Goal: Information Seeking & Learning: Compare options

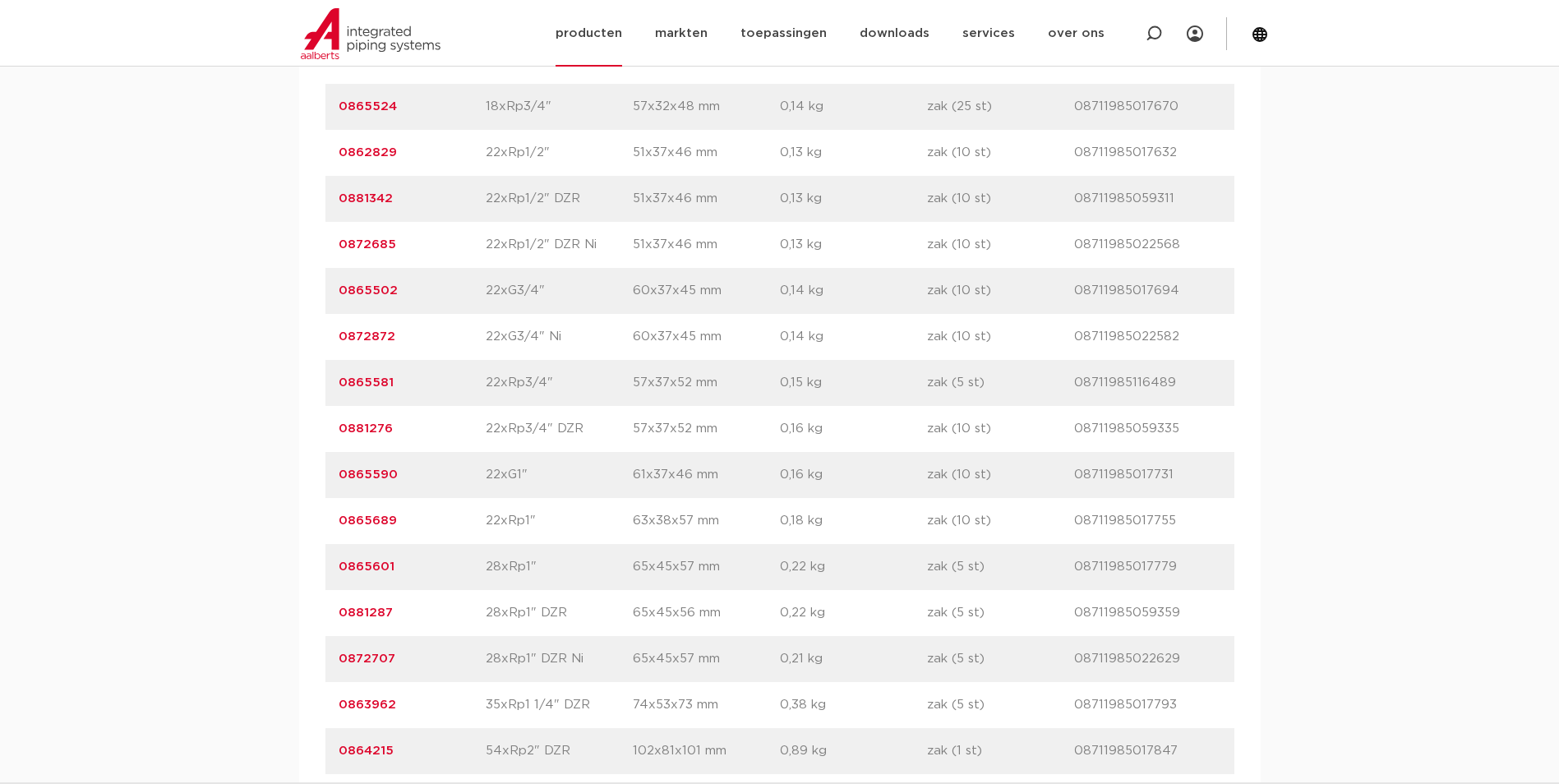
click at [595, 28] on link "producten" at bounding box center [589, 33] width 67 height 67
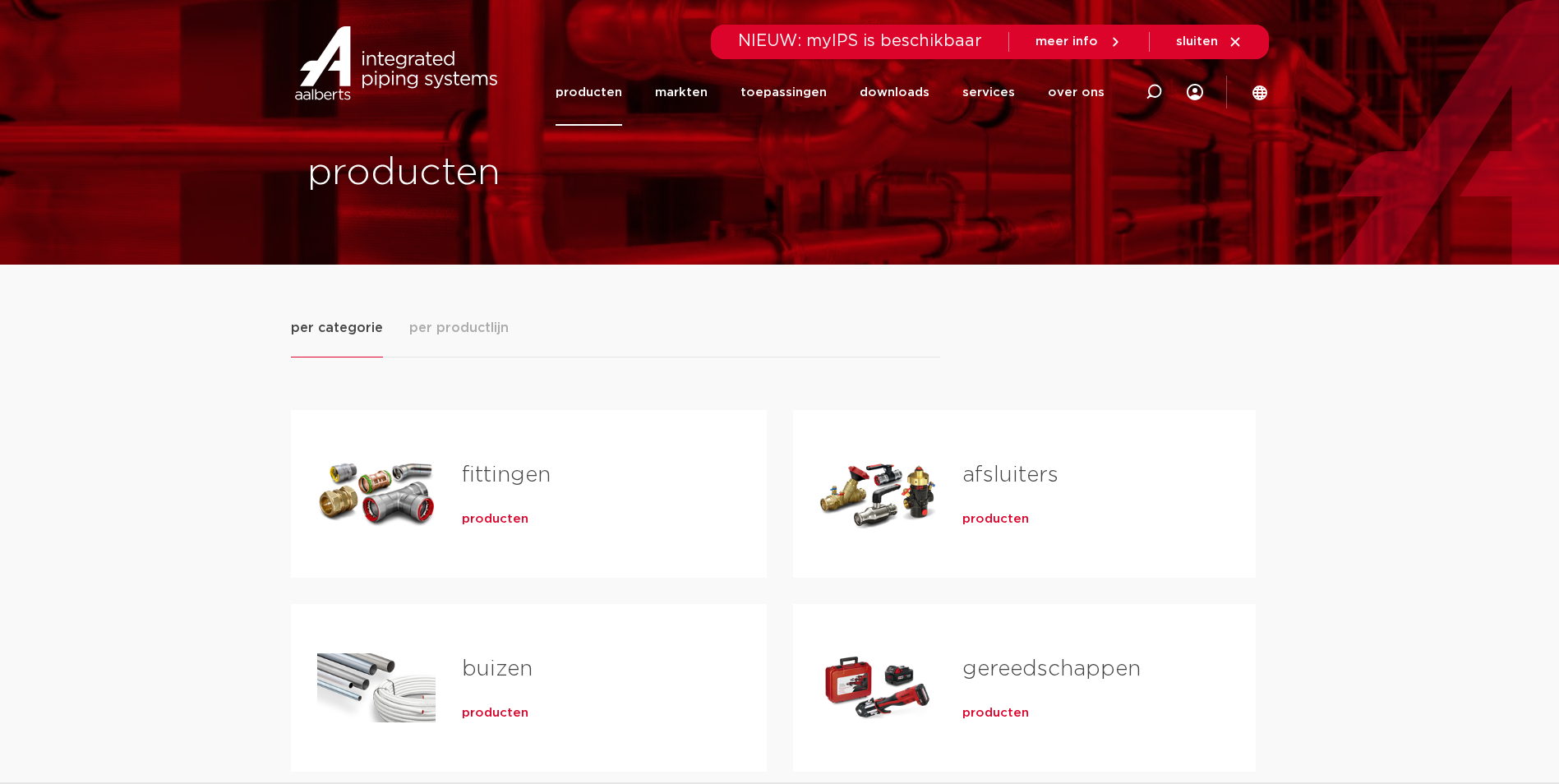
click at [482, 511] on span "producten" at bounding box center [495, 518] width 67 height 16
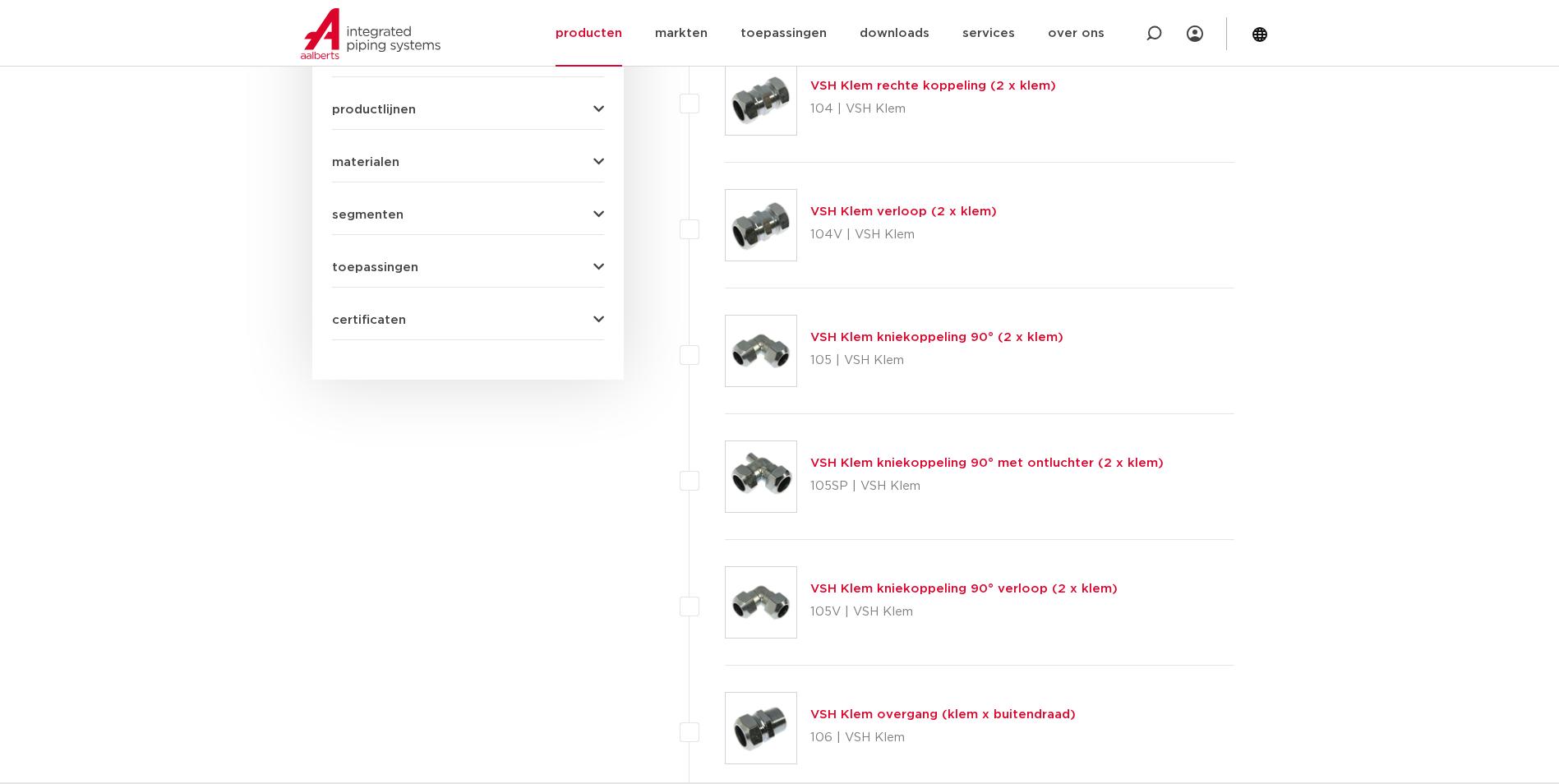
scroll to position [329, 0]
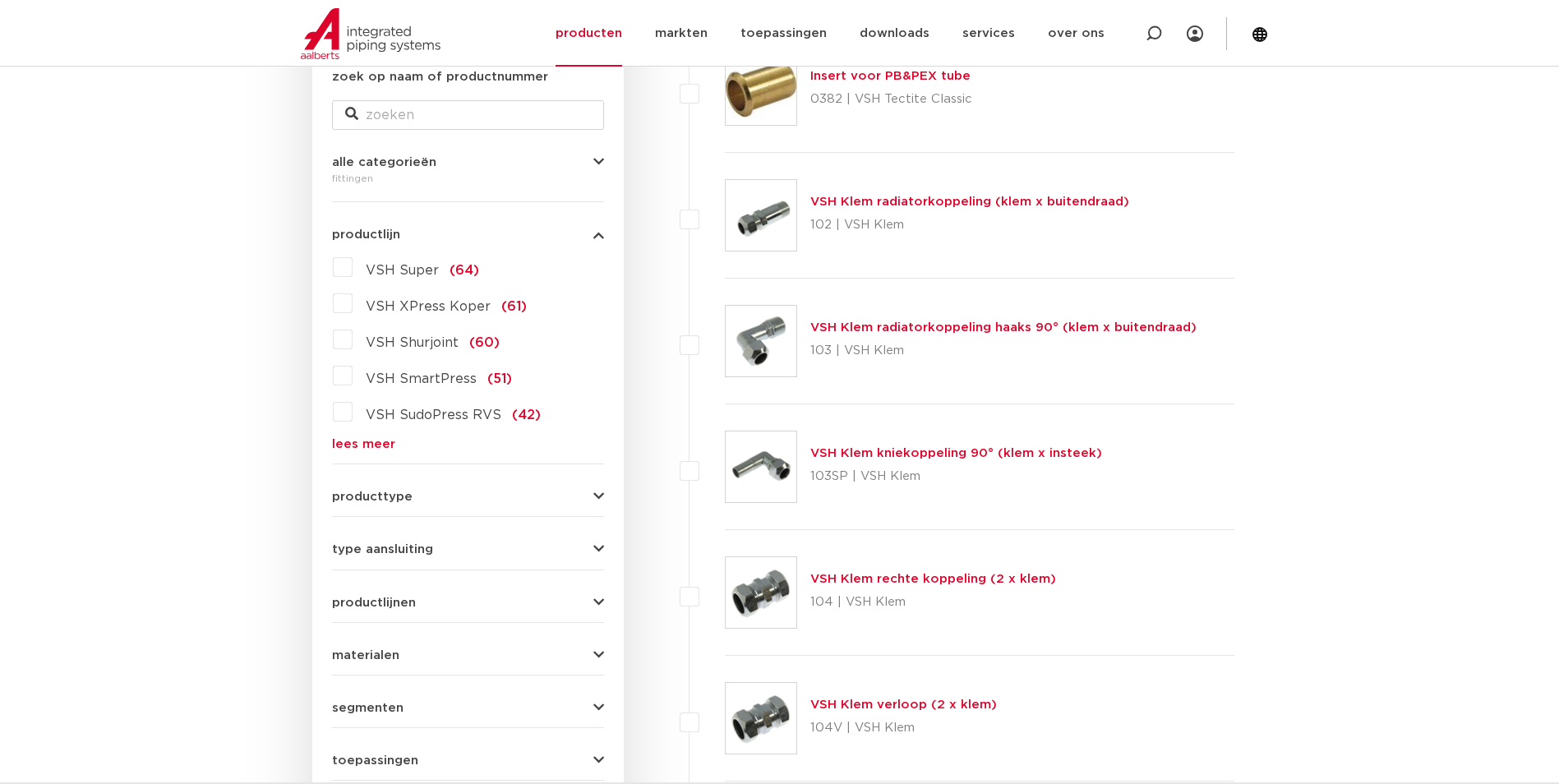
click at [352, 439] on link "lees meer" at bounding box center [467, 444] width 272 height 13
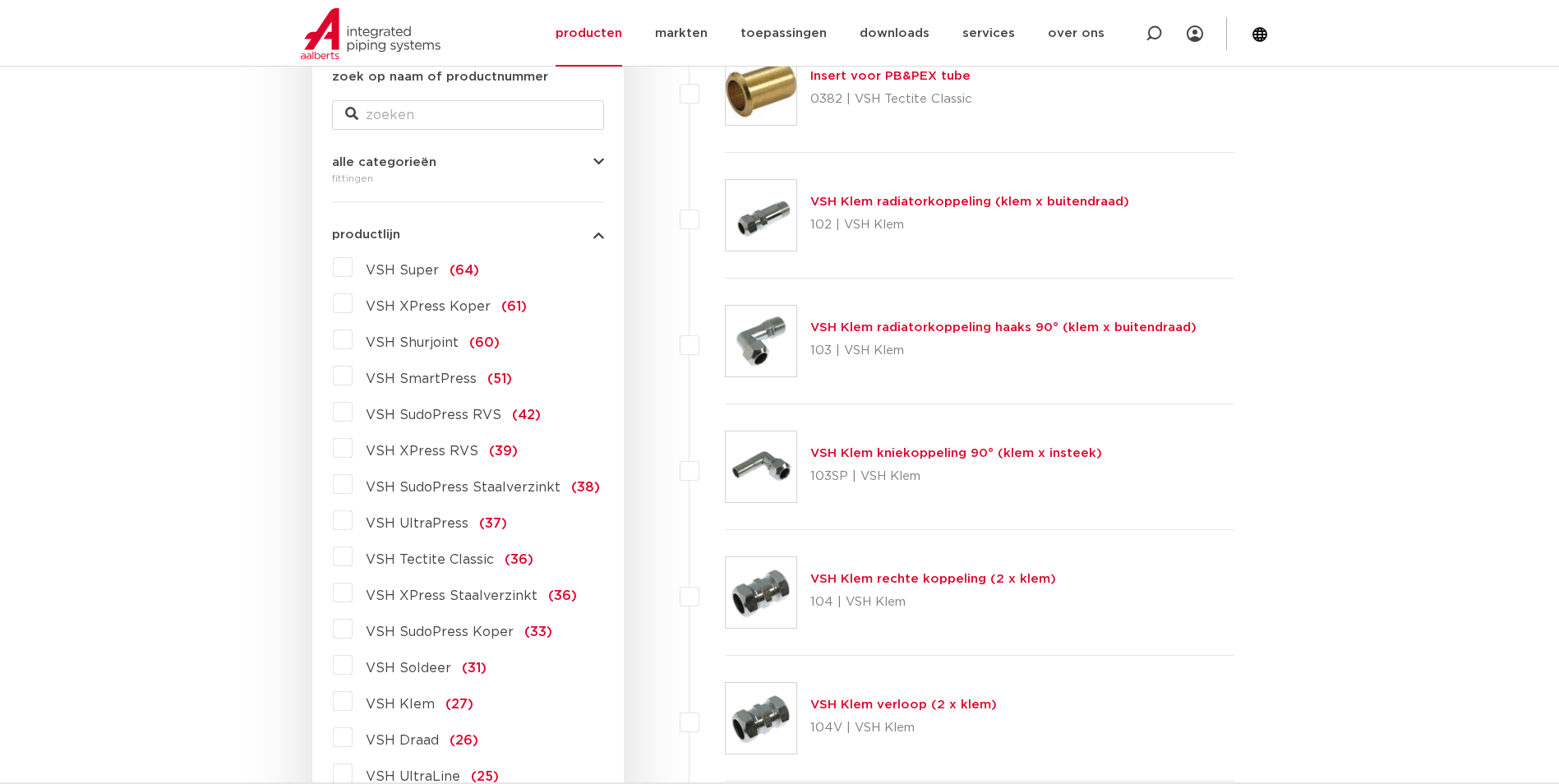
scroll to position [493, 0]
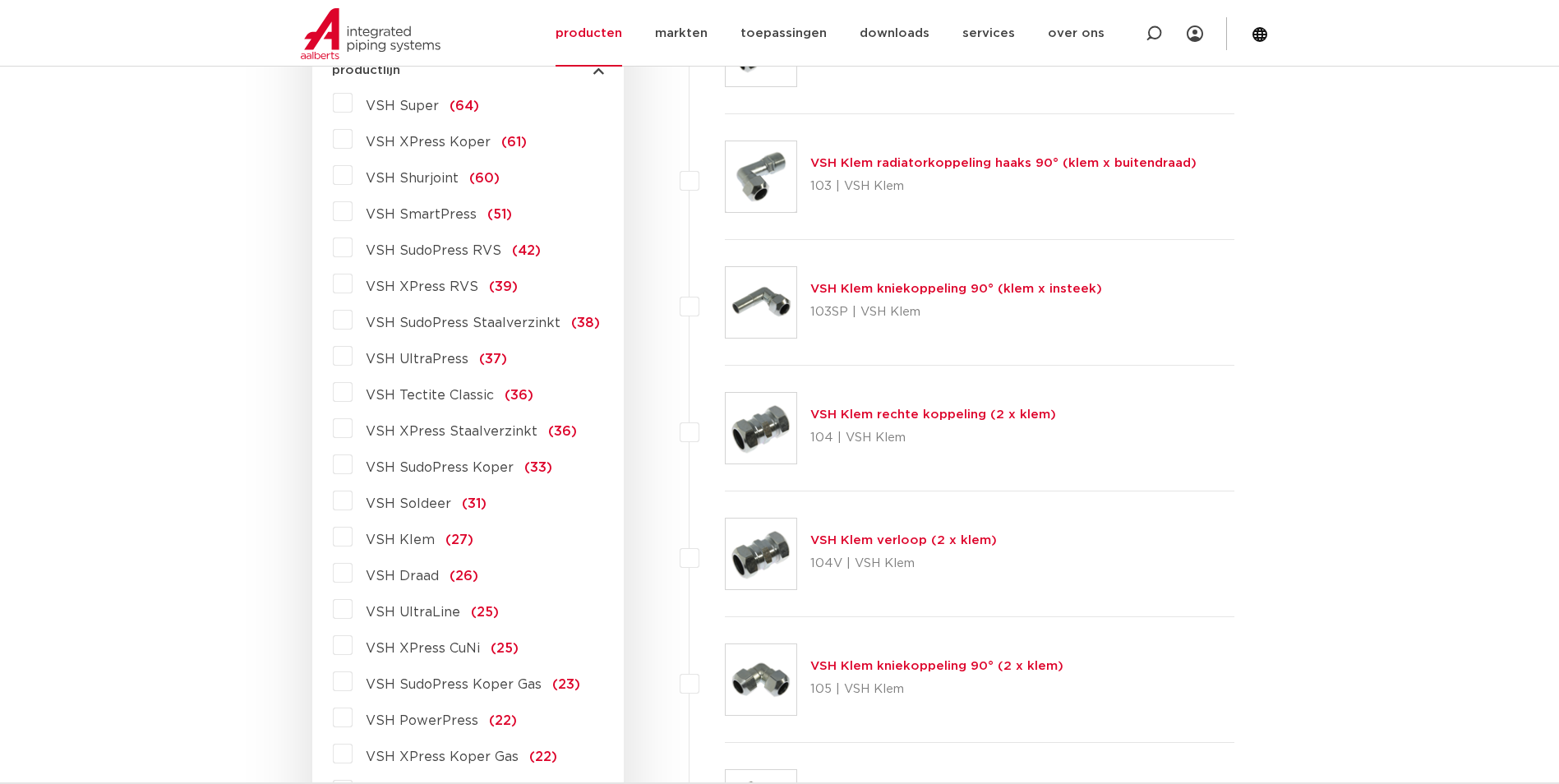
drag, startPoint x: 338, startPoint y: 683, endPoint x: 368, endPoint y: 678, distance: 30.4
click at [352, 683] on label "VSH SudoPress Koper Gas (23)" at bounding box center [466, 681] width 228 height 26
click at [0, 0] on input "VSH SudoPress Koper Gas (23)" at bounding box center [0, 0] width 0 height 0
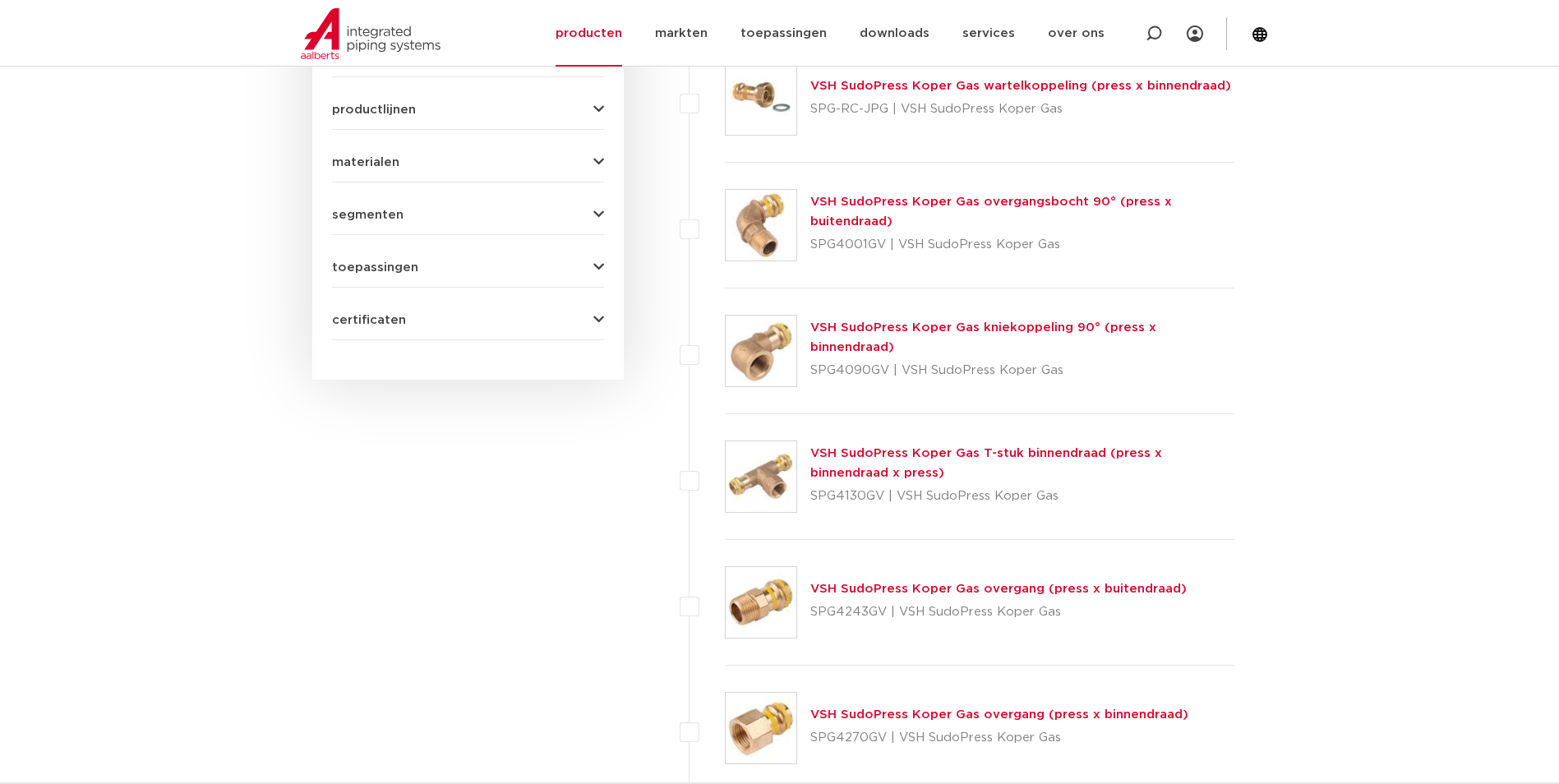
scroll to position [986, 0]
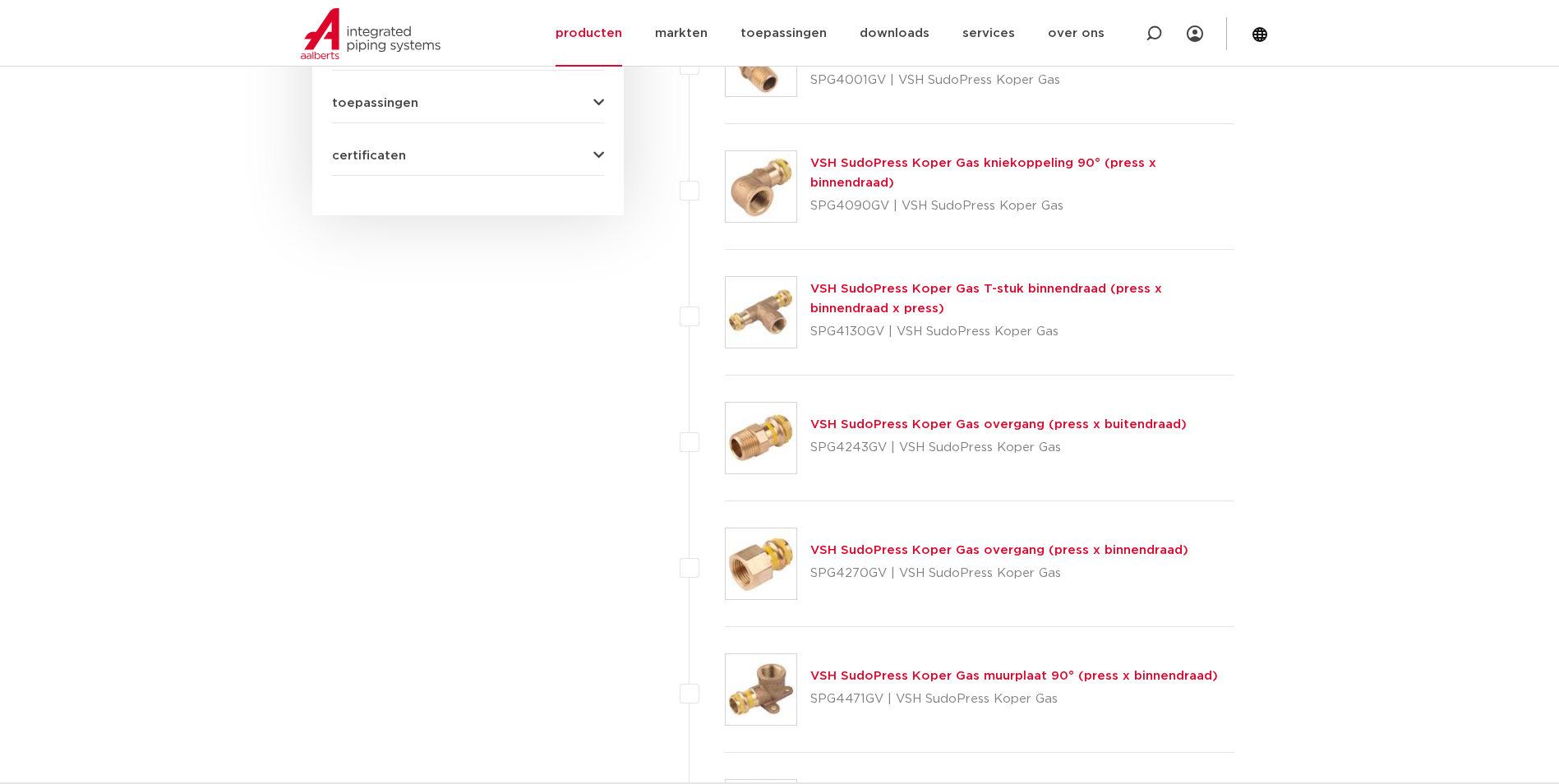
click at [898, 427] on link "VSH SudoPress Koper Gas overgang (press x buitendraad)" at bounding box center [998, 424] width 376 height 13
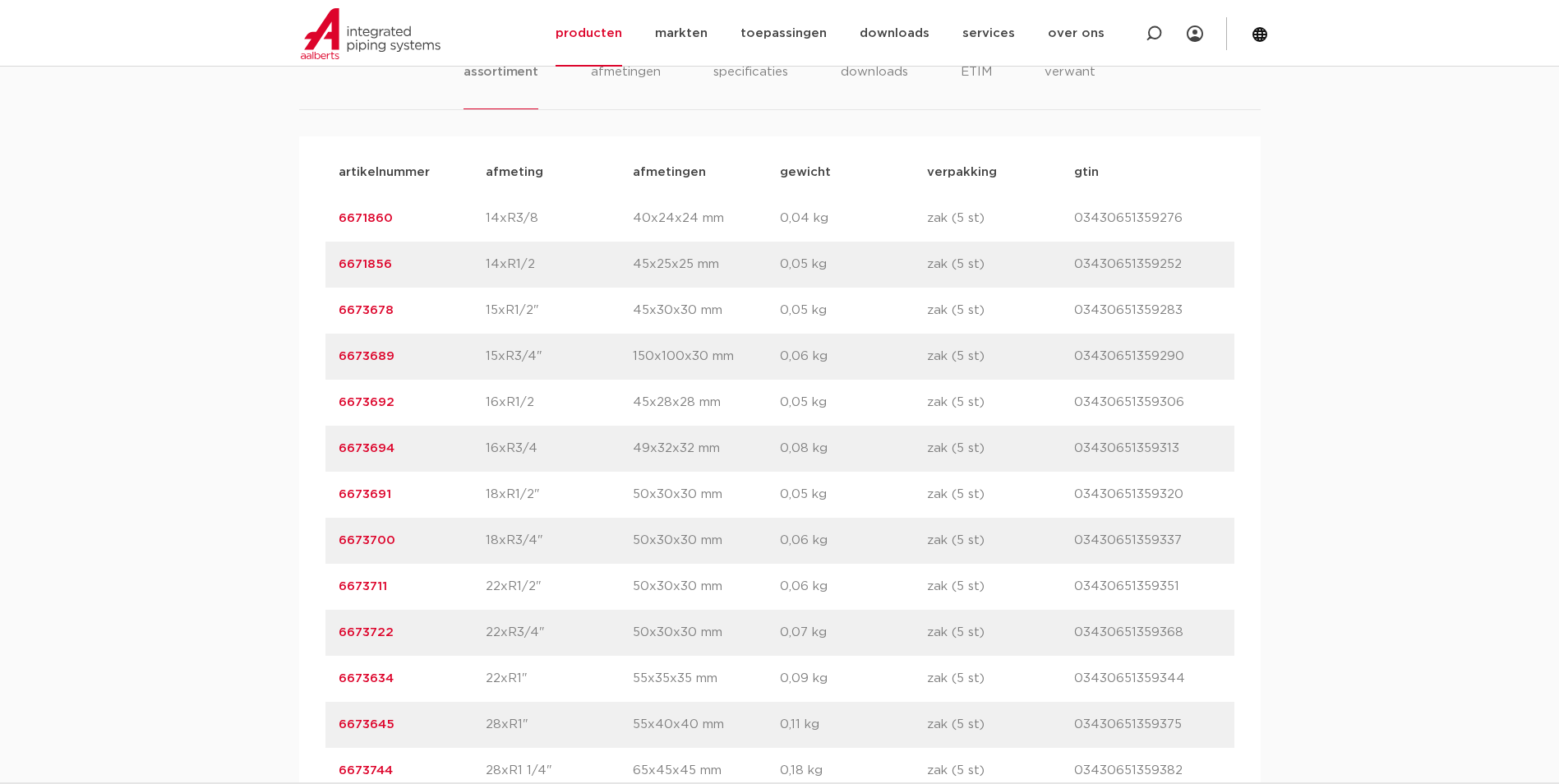
scroll to position [1150, 0]
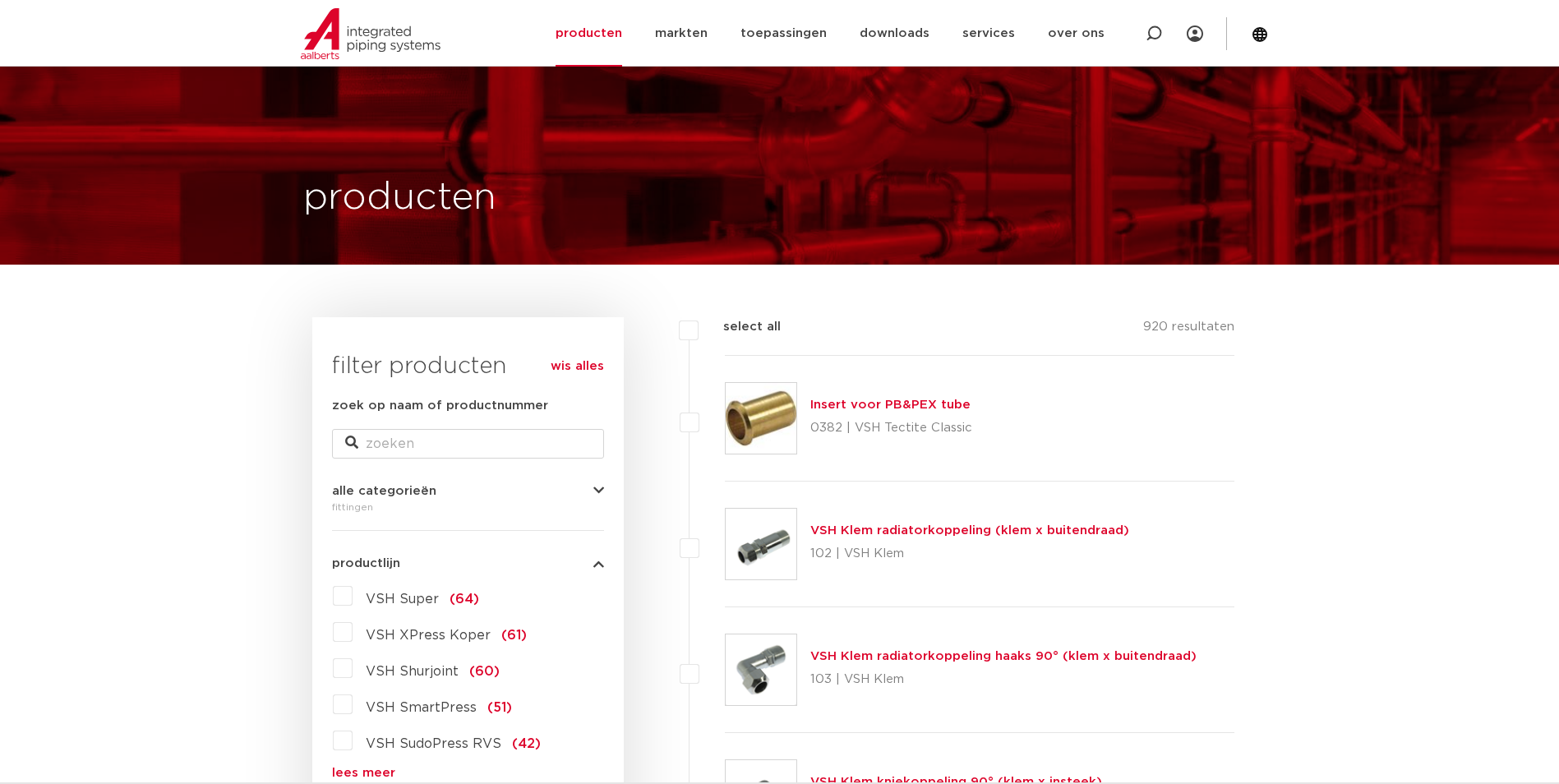
scroll to position [164, 0]
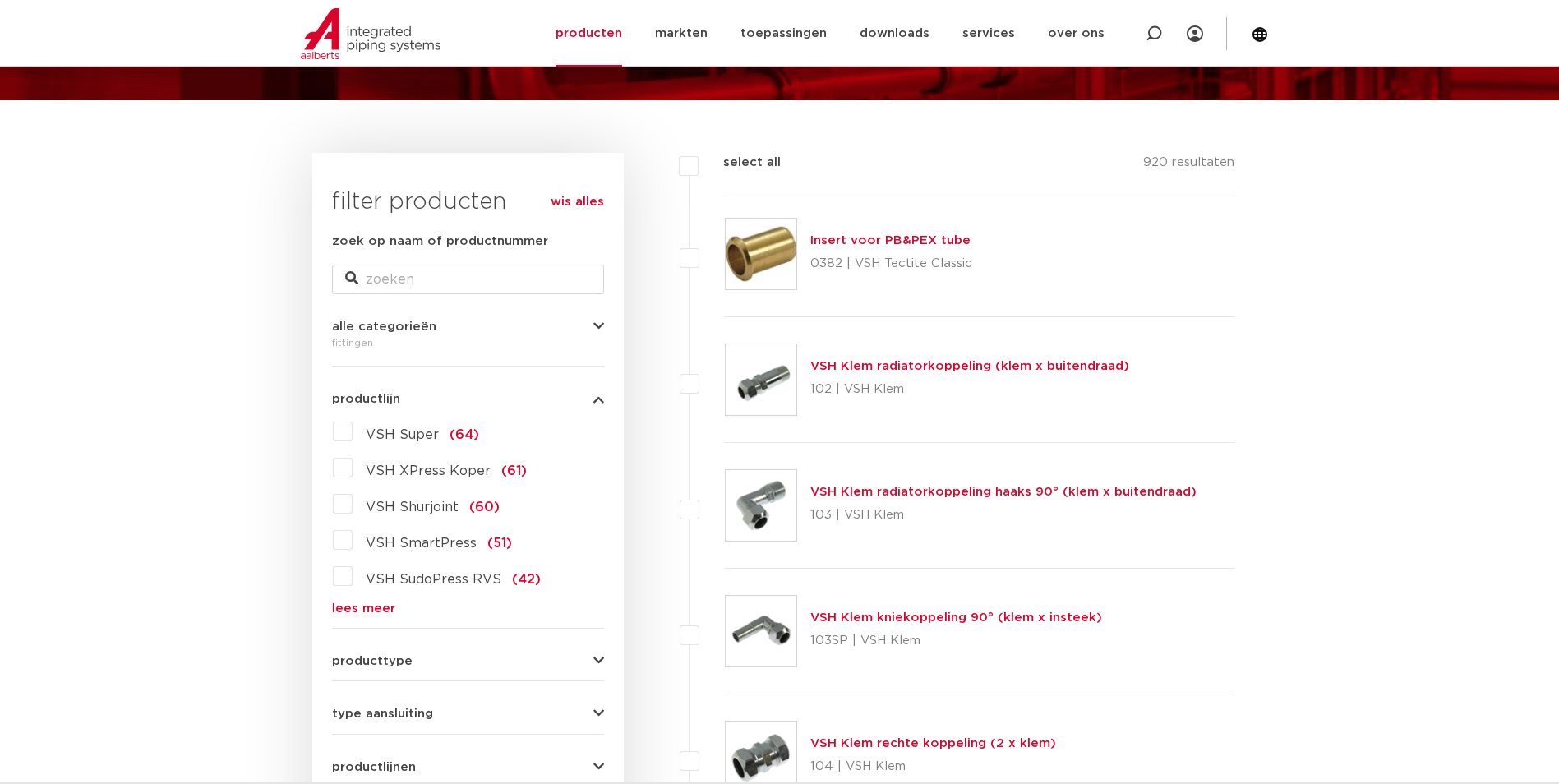
click at [368, 609] on link "lees meer" at bounding box center [467, 608] width 272 height 13
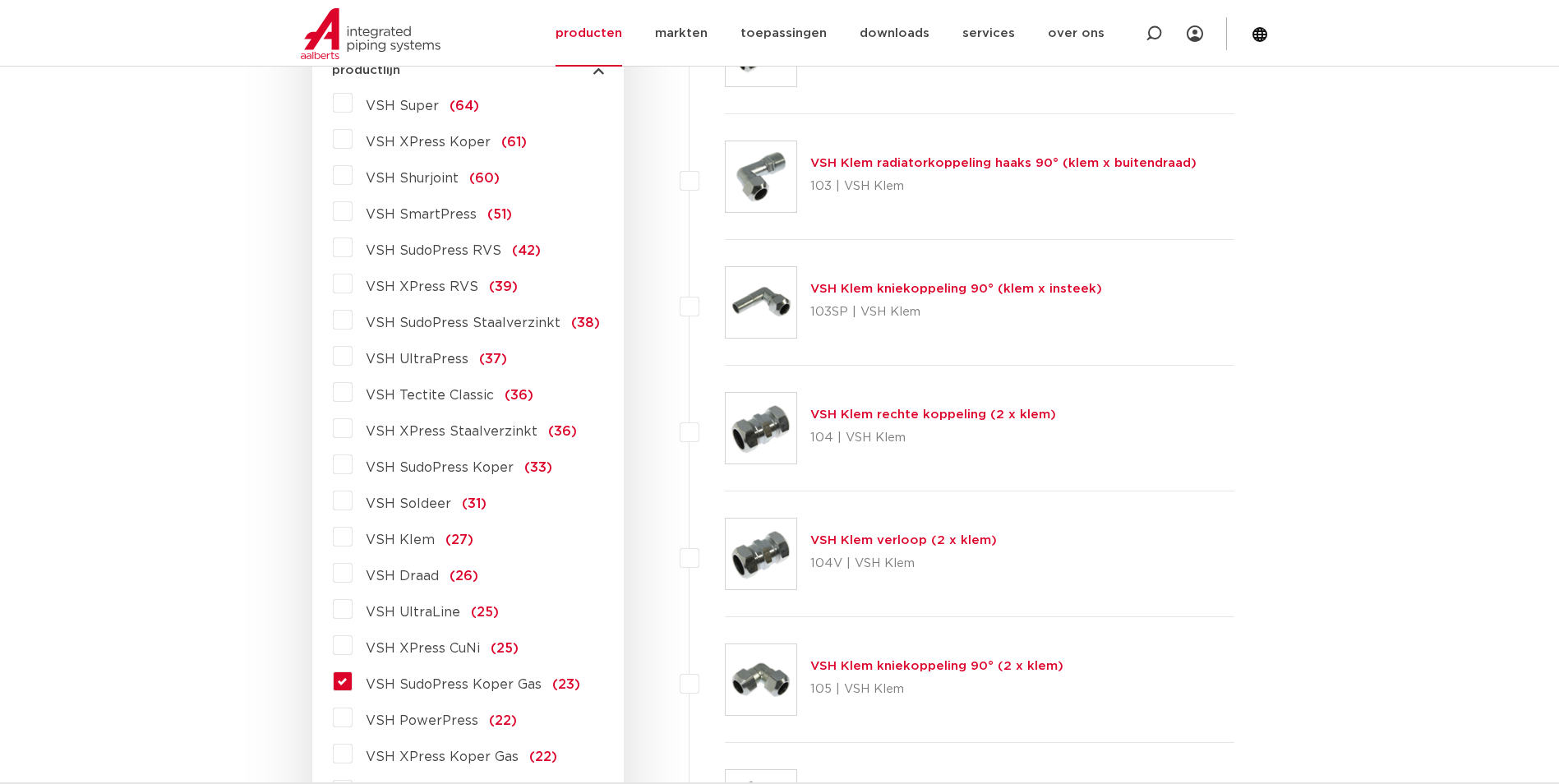
scroll to position [575, 0]
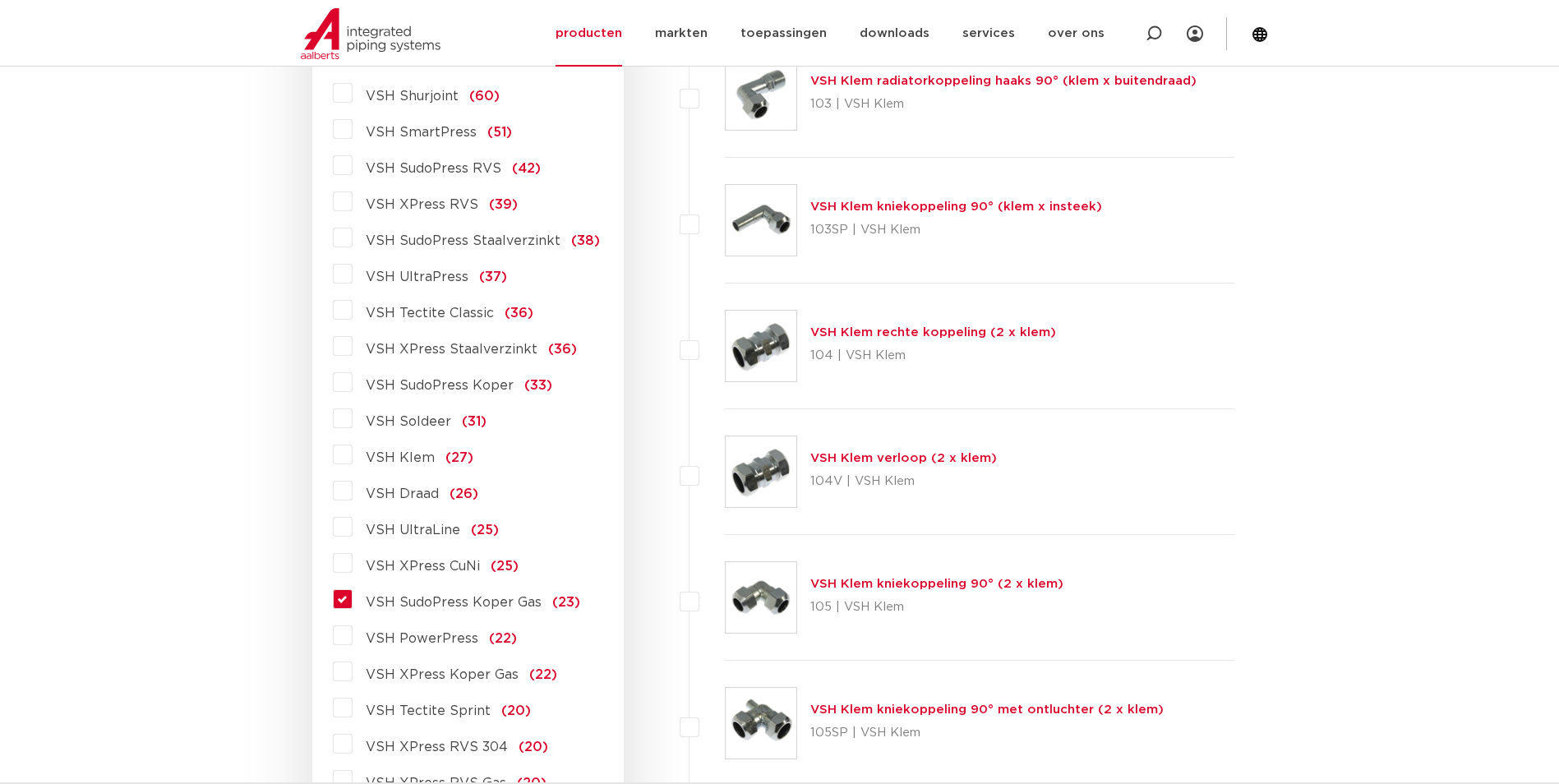
click at [352, 598] on label "VSH SudoPress Koper Gas (23)" at bounding box center [466, 599] width 228 height 26
click at [0, 0] on input "VSH SudoPress Koper Gas (23)" at bounding box center [0, 0] width 0 height 0
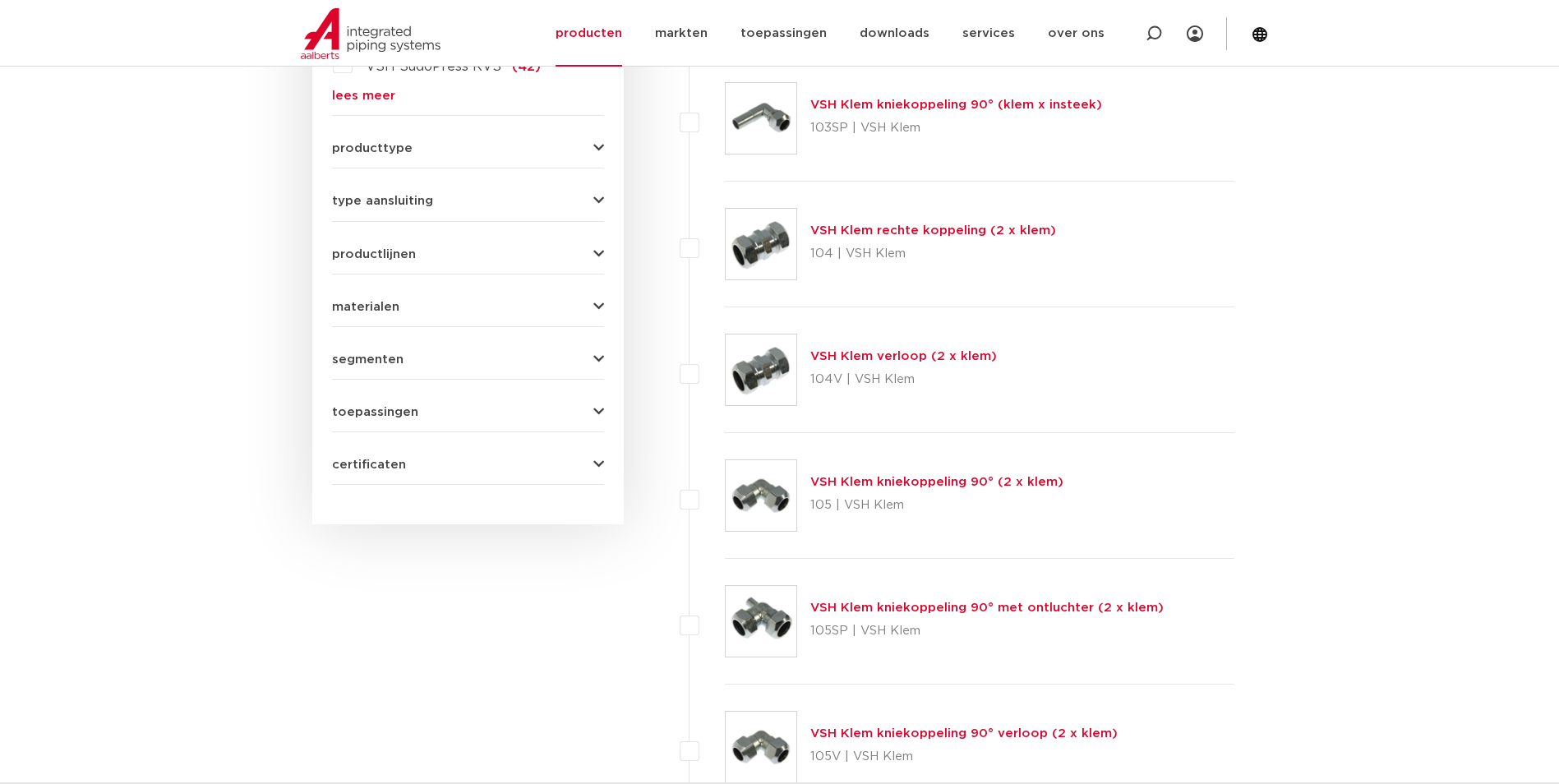
scroll to position [266, 0]
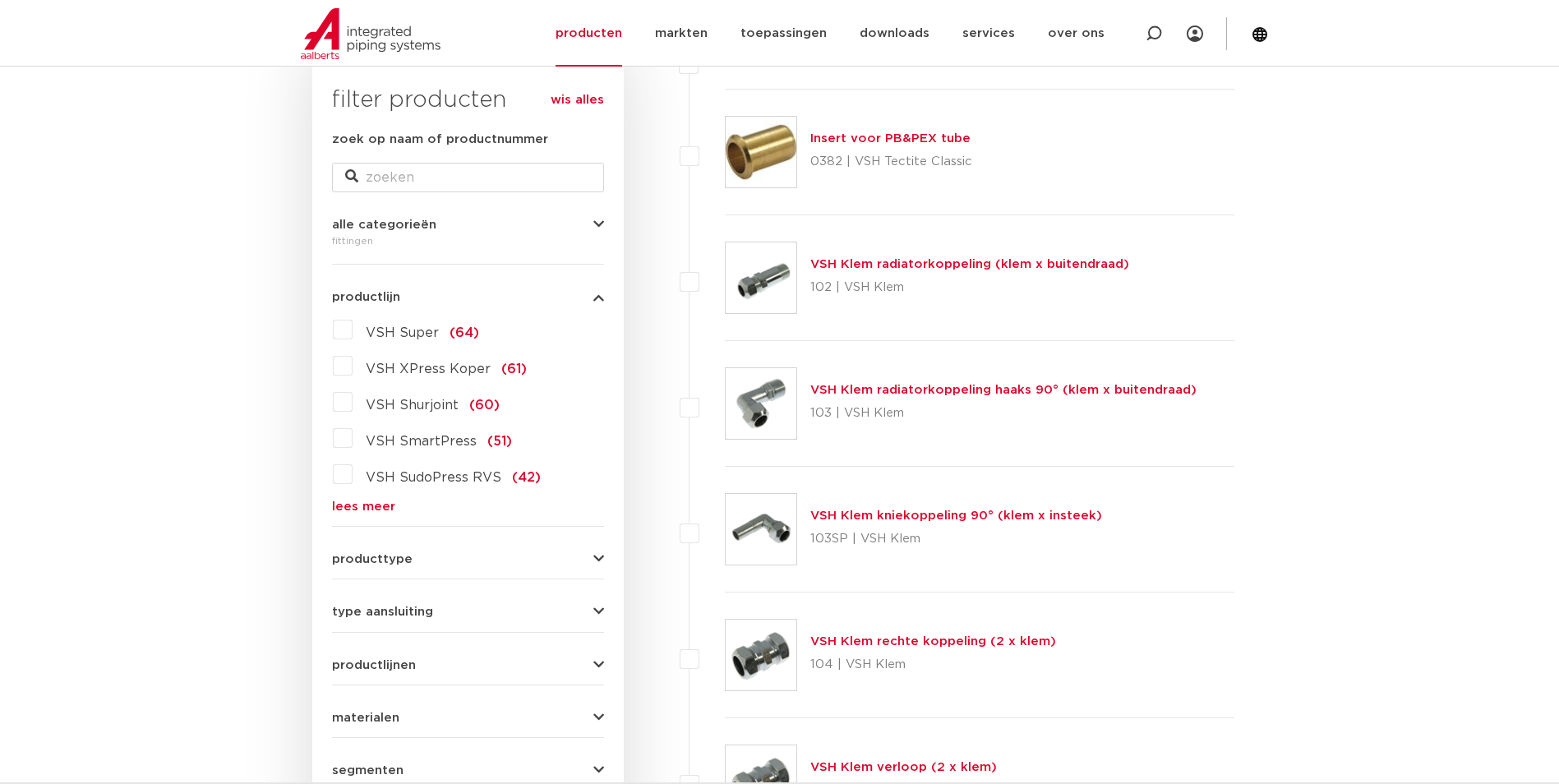
click at [377, 505] on link "lees meer" at bounding box center [467, 506] width 272 height 13
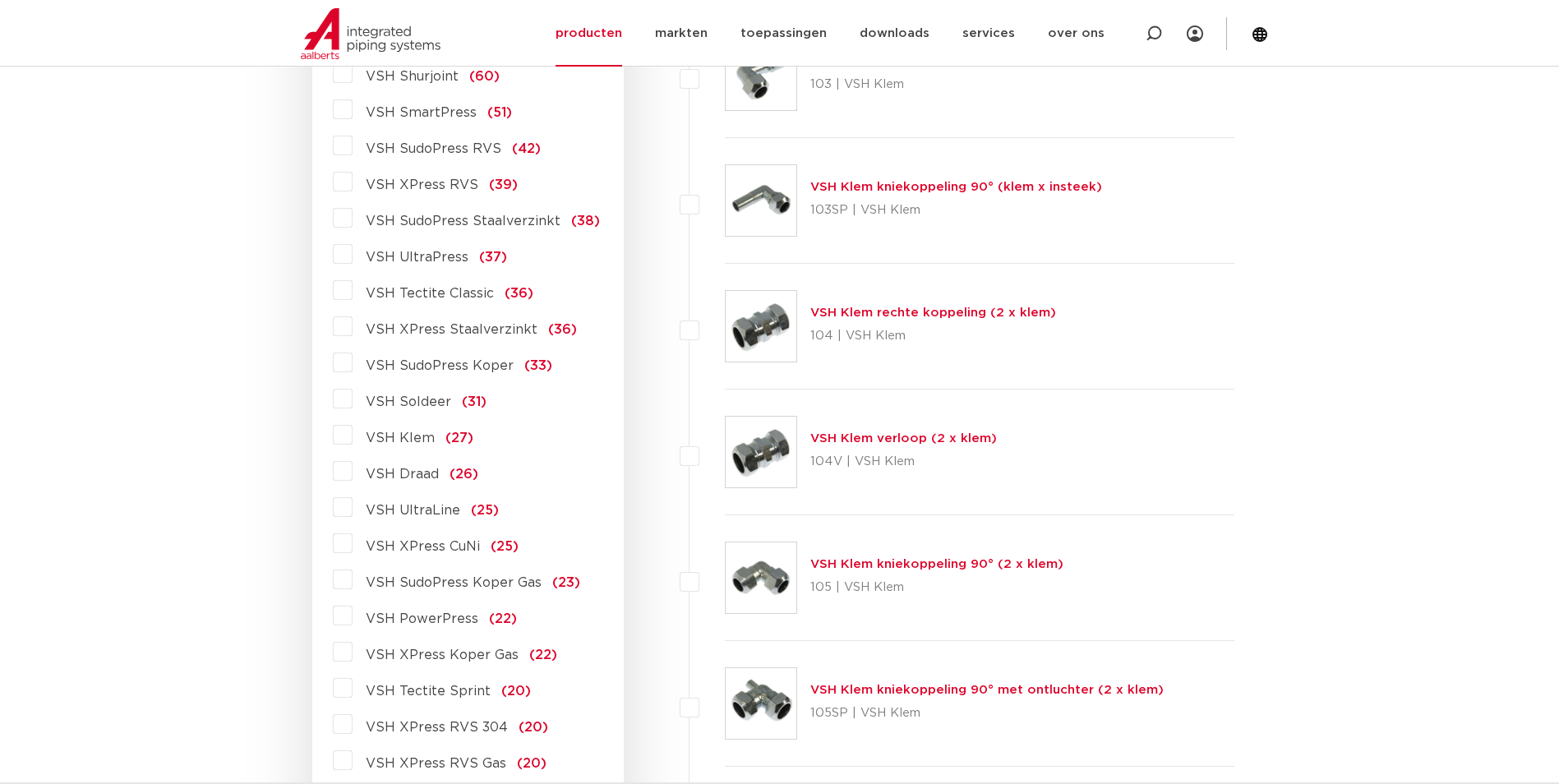
scroll to position [676, 0]
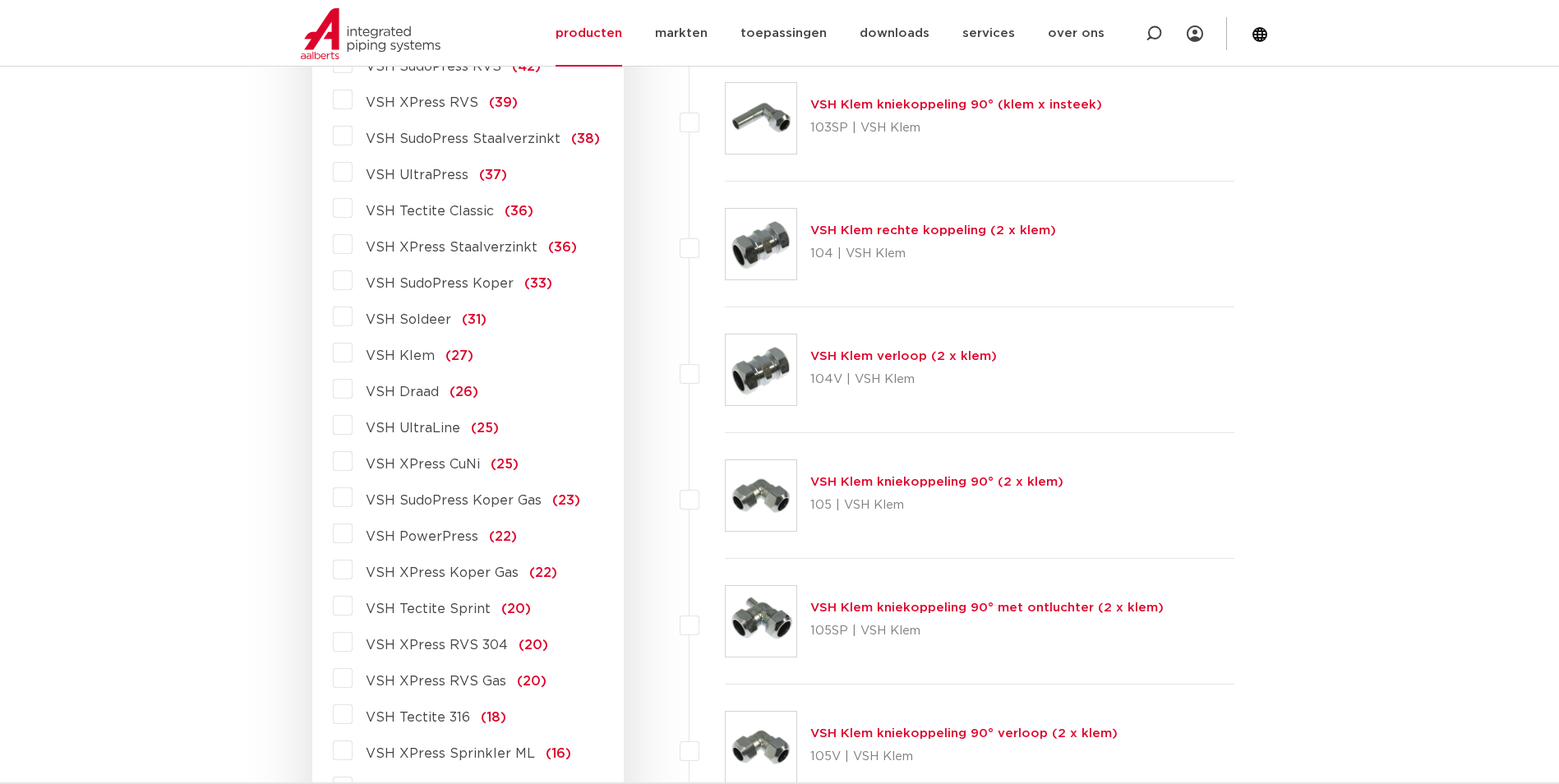
click at [401, 501] on span "VSH SudoPress Koper Gas" at bounding box center [454, 500] width 176 height 14
click at [0, 0] on input "VSH SudoPress Koper Gas (23)" at bounding box center [0, 0] width 0 height 0
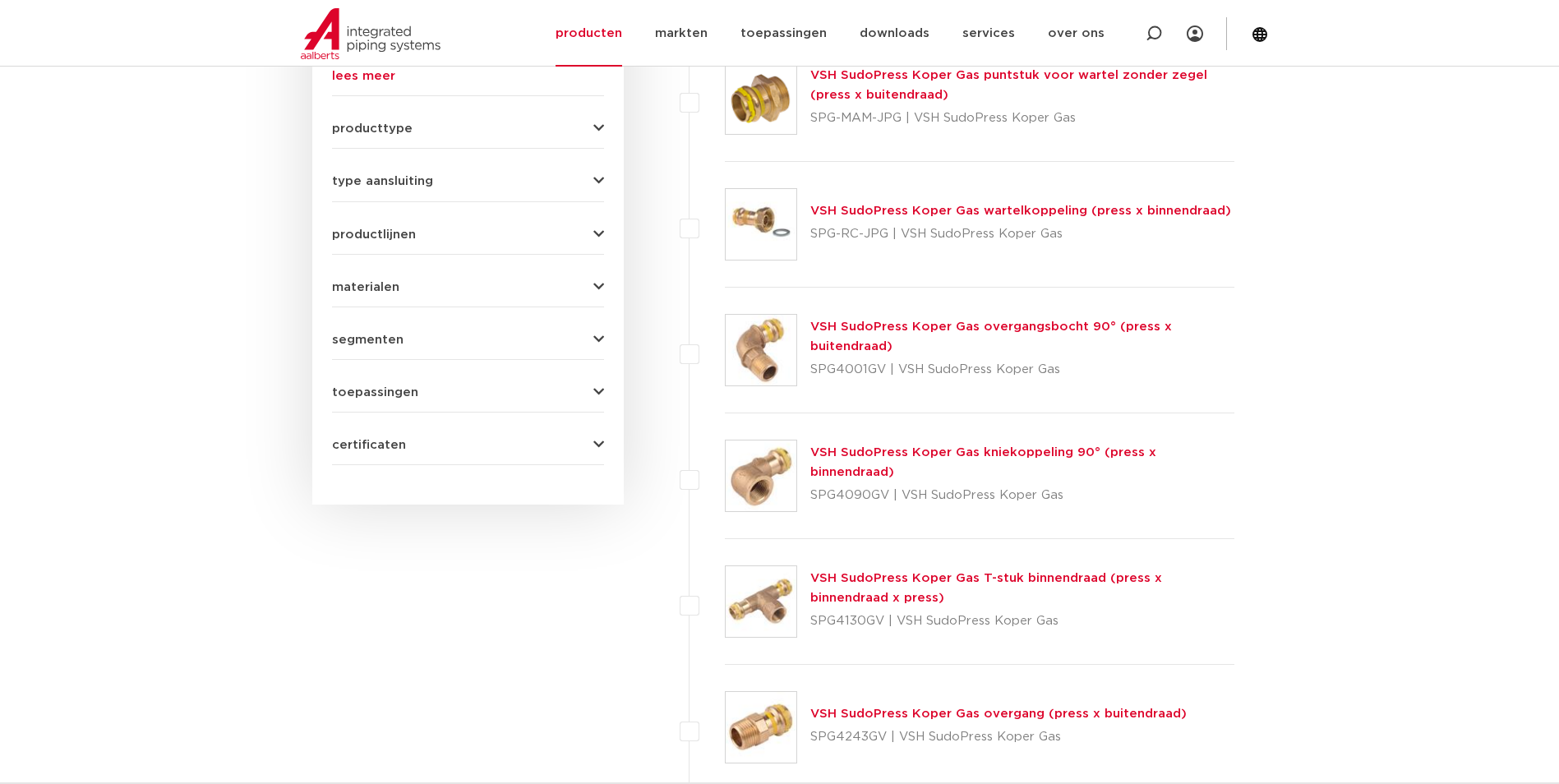
scroll to position [943, 0]
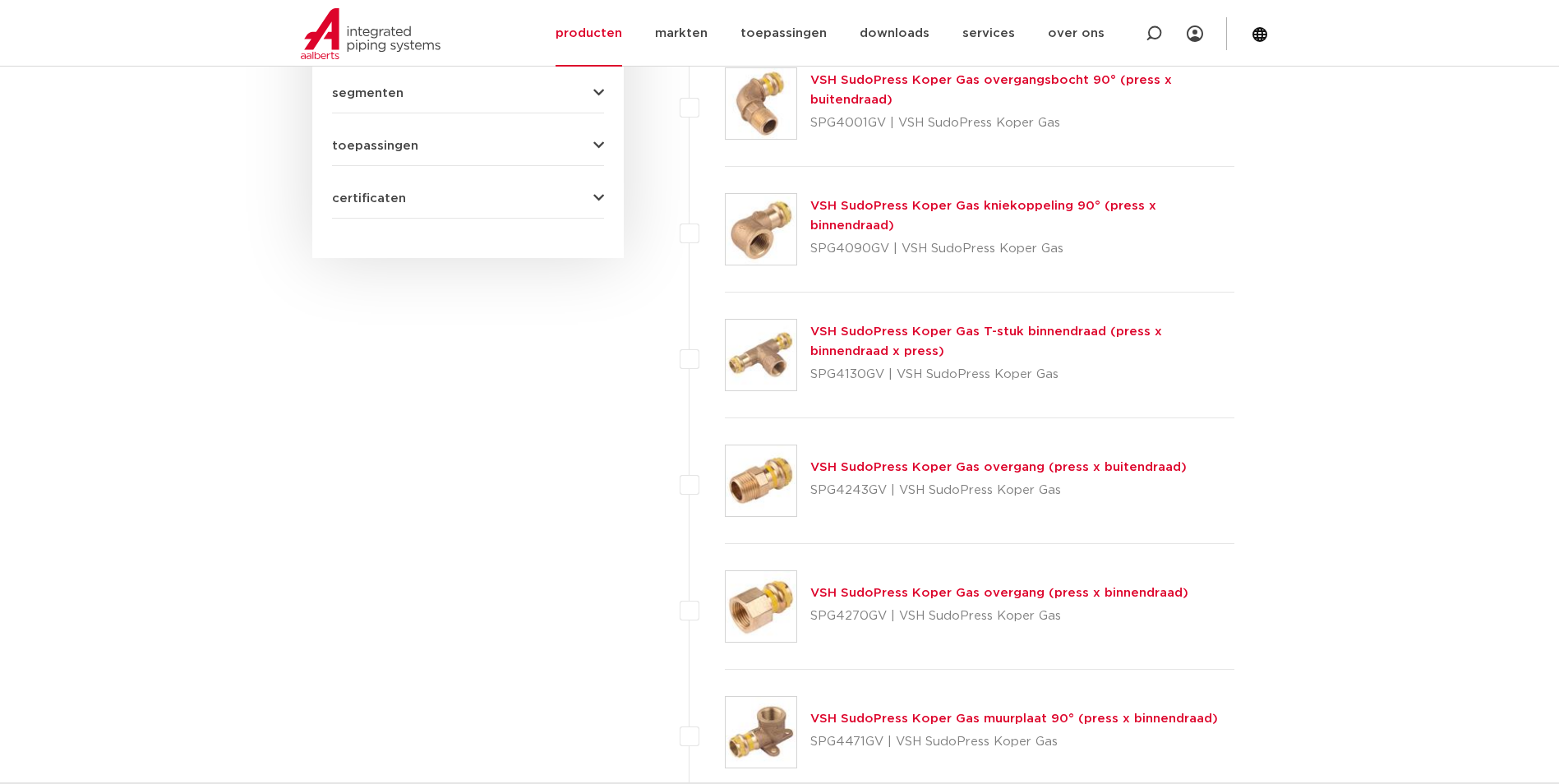
click at [899, 595] on link "VSH SudoPress Koper Gas overgang (press x binnendraad)" at bounding box center [999, 593] width 378 height 13
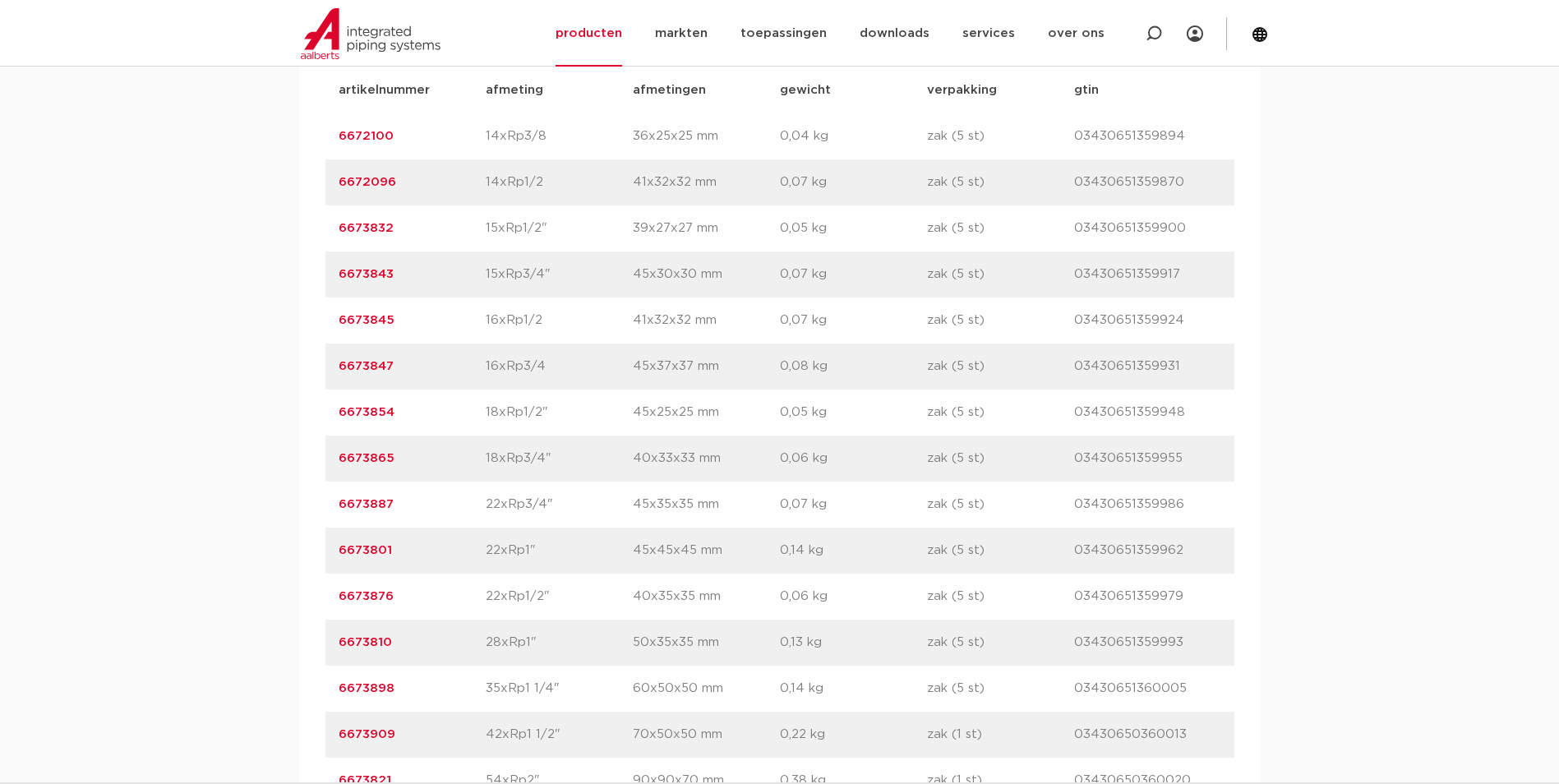
scroll to position [1232, 0]
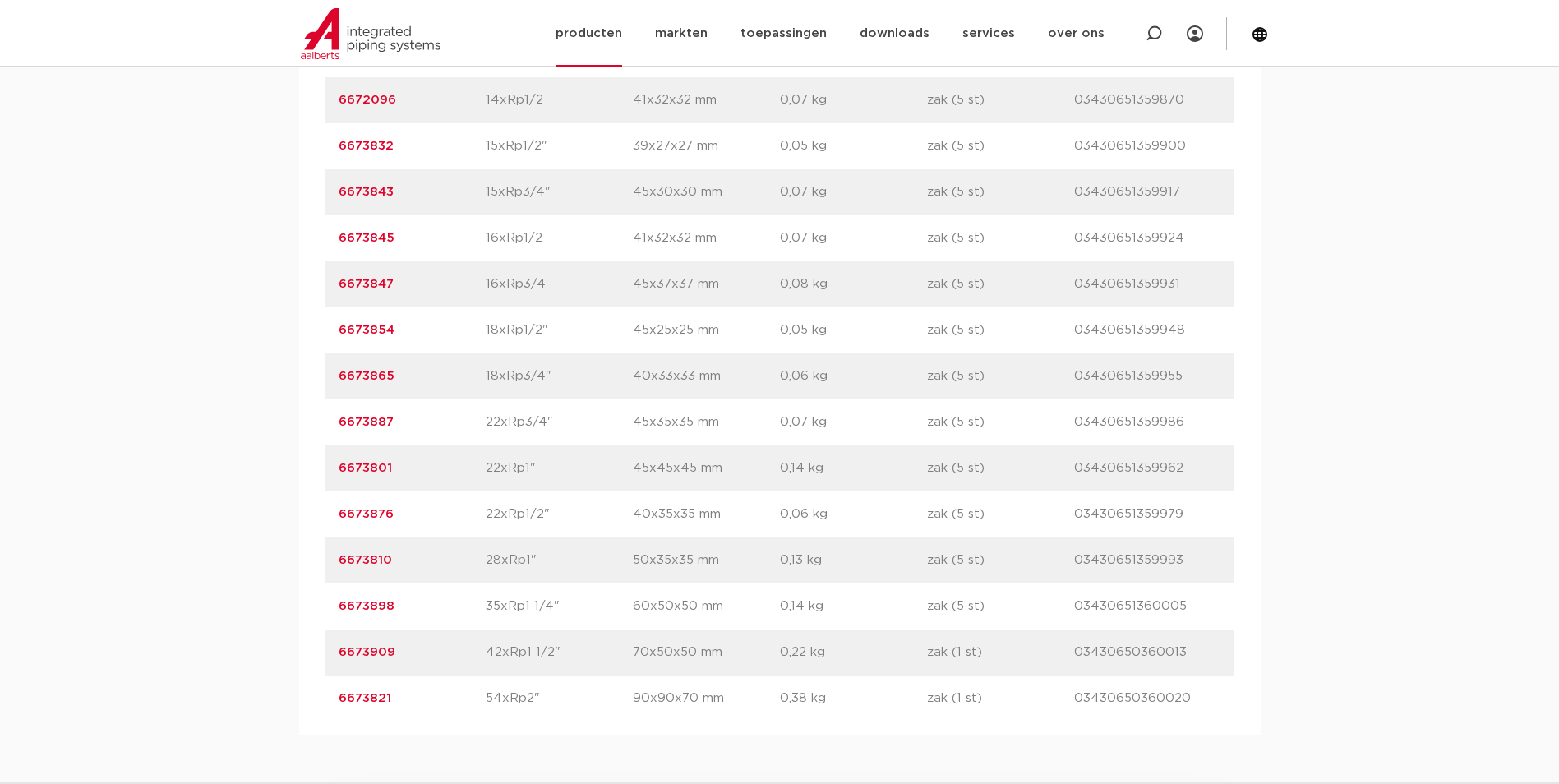
click at [615, 35] on link "producten" at bounding box center [589, 33] width 67 height 67
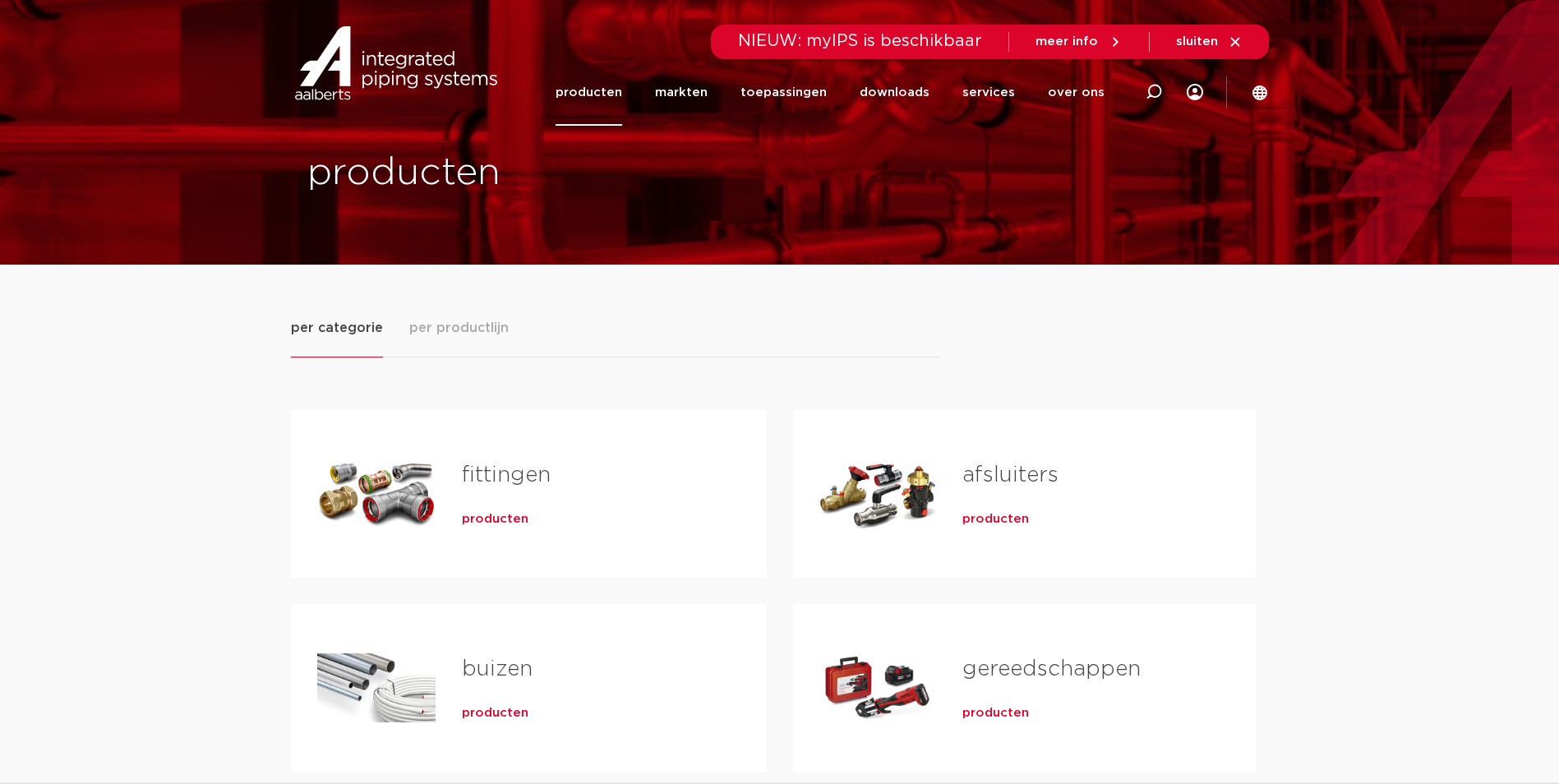
click at [495, 513] on span "producten" at bounding box center [495, 518] width 67 height 16
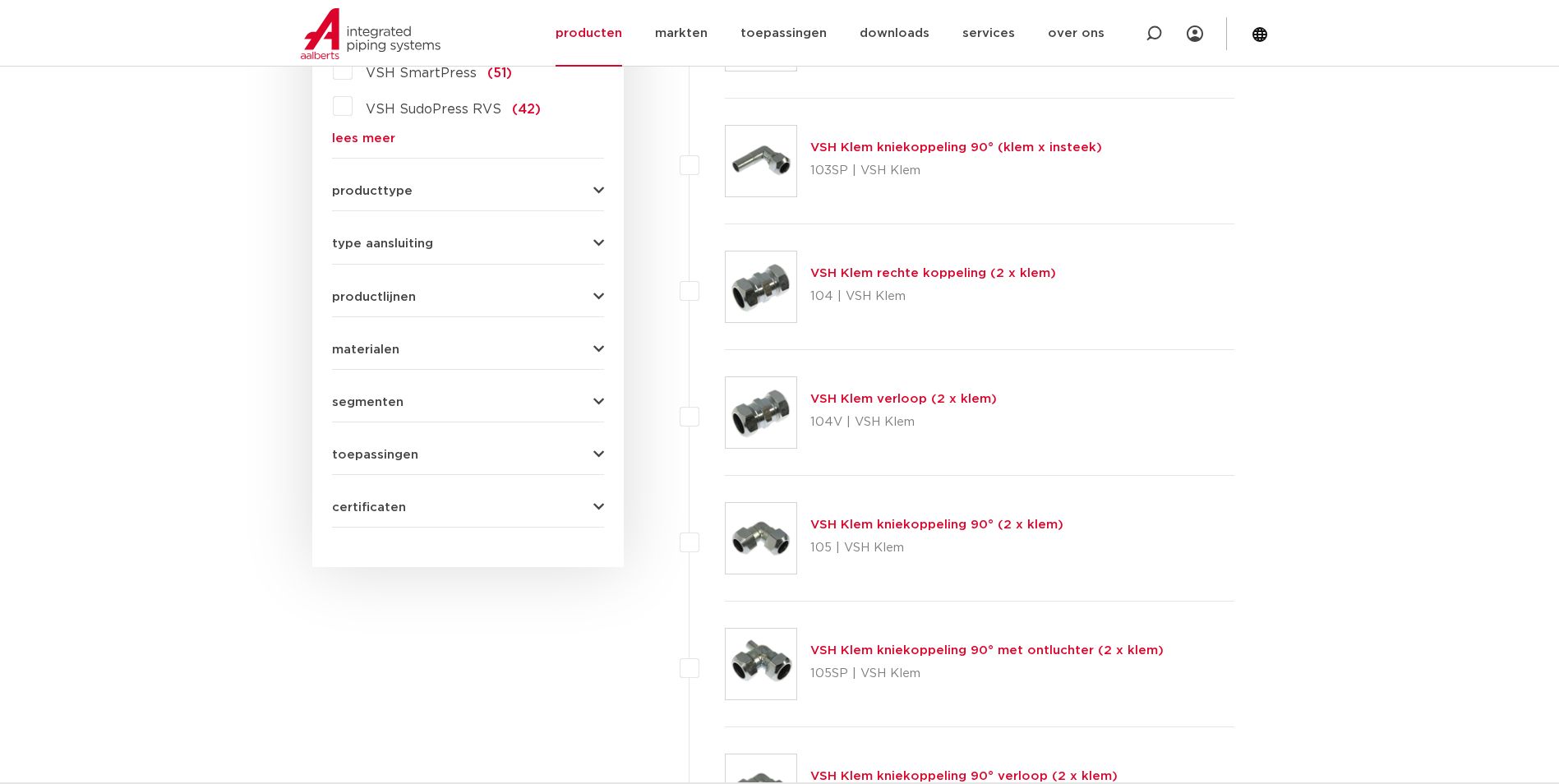
scroll to position [306, 0]
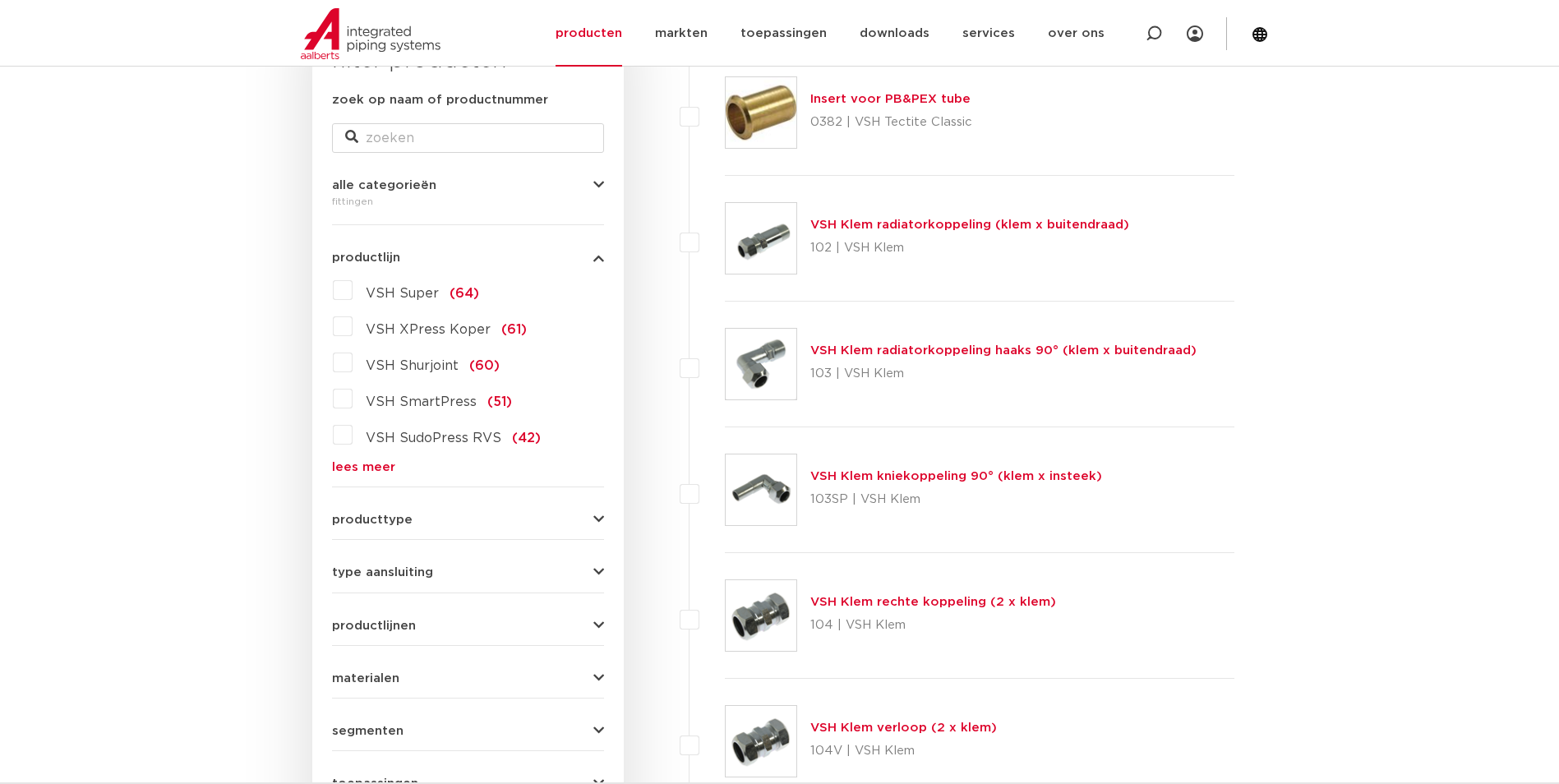
click at [381, 466] on link "lees meer" at bounding box center [467, 467] width 272 height 13
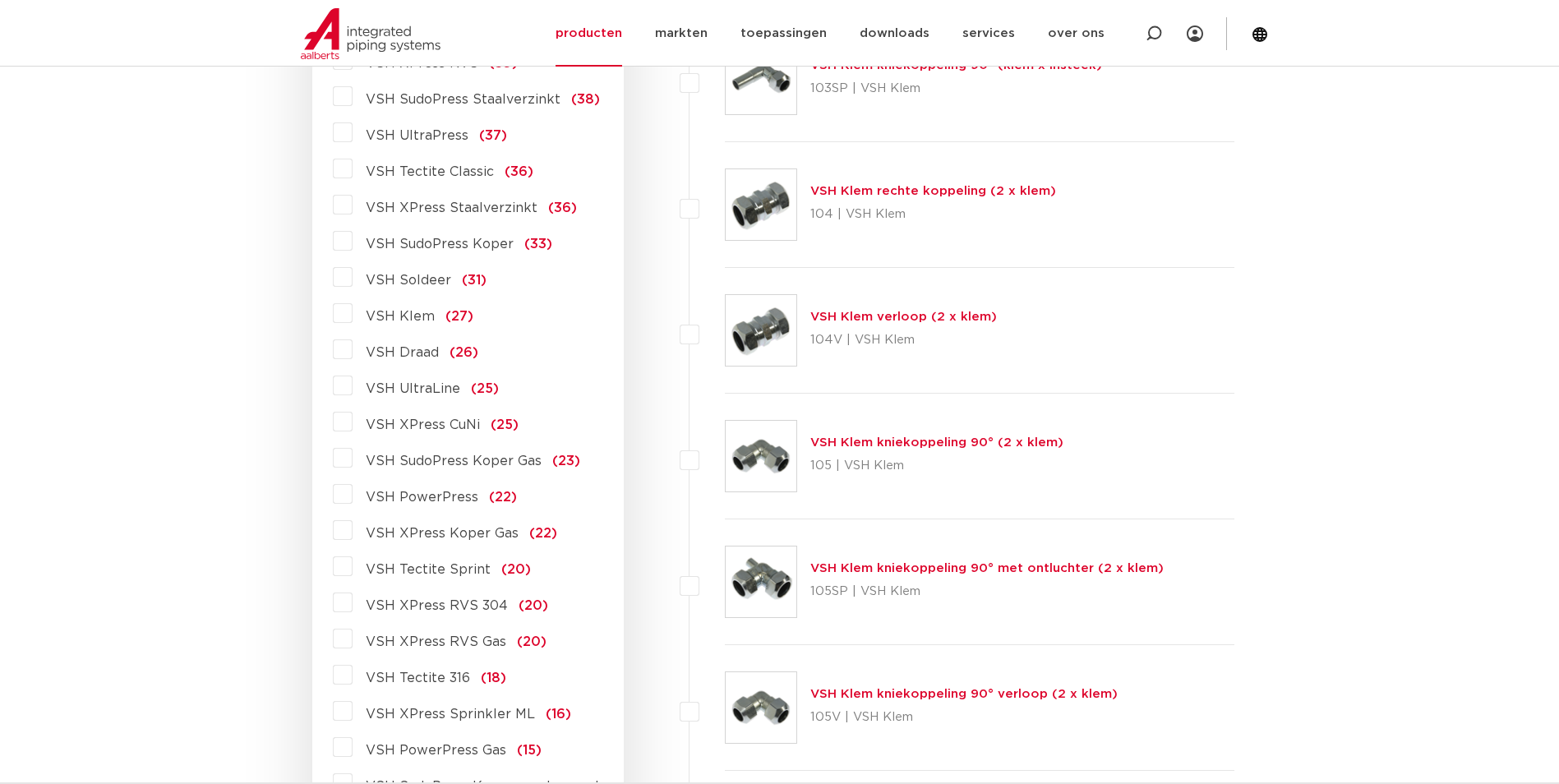
scroll to position [881, 0]
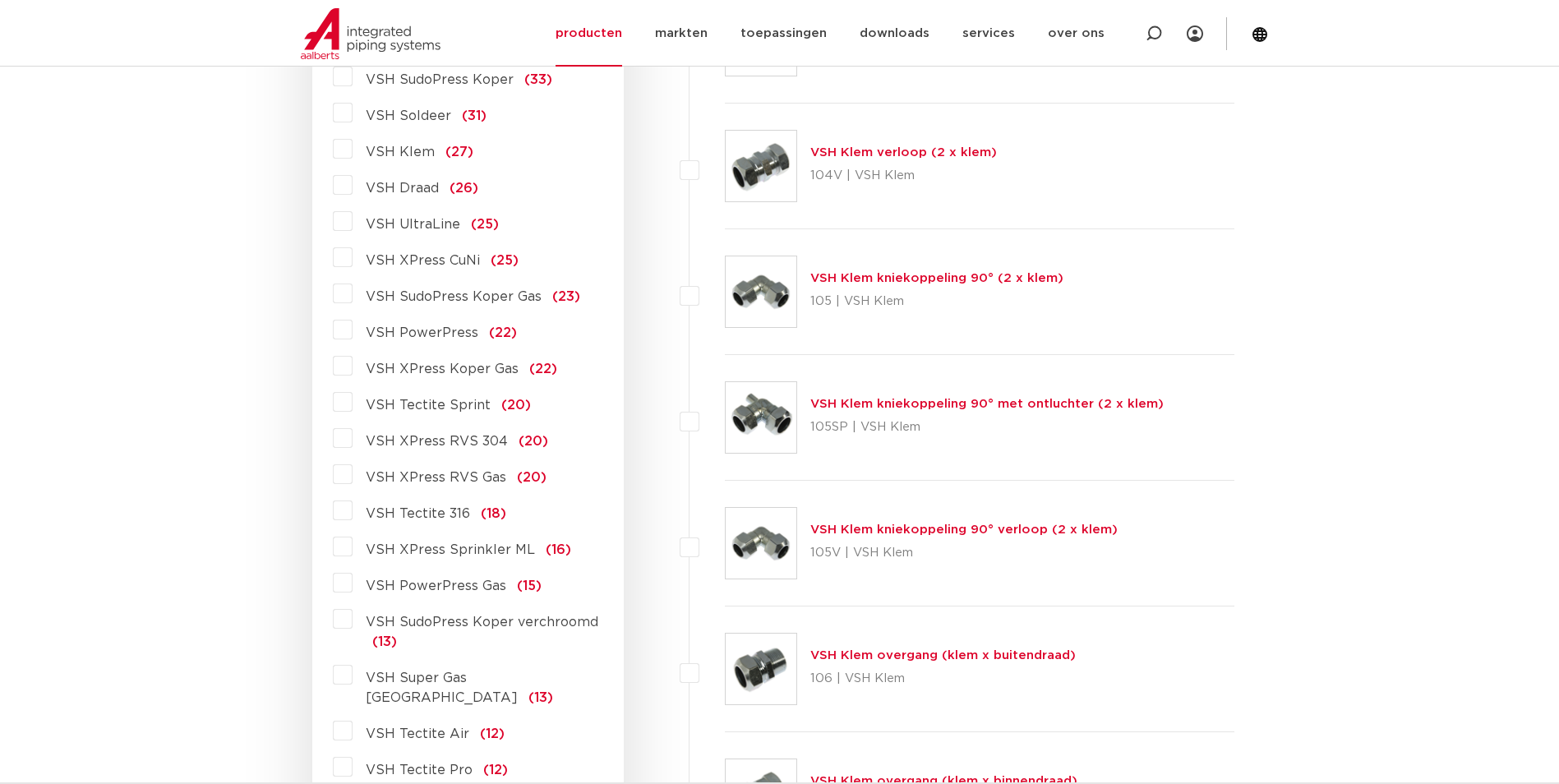
click at [461, 294] on span "VSH SudoPress Koper Gas" at bounding box center [454, 296] width 176 height 14
click at [0, 0] on input "VSH SudoPress Koper Gas (23)" at bounding box center [0, 0] width 0 height 0
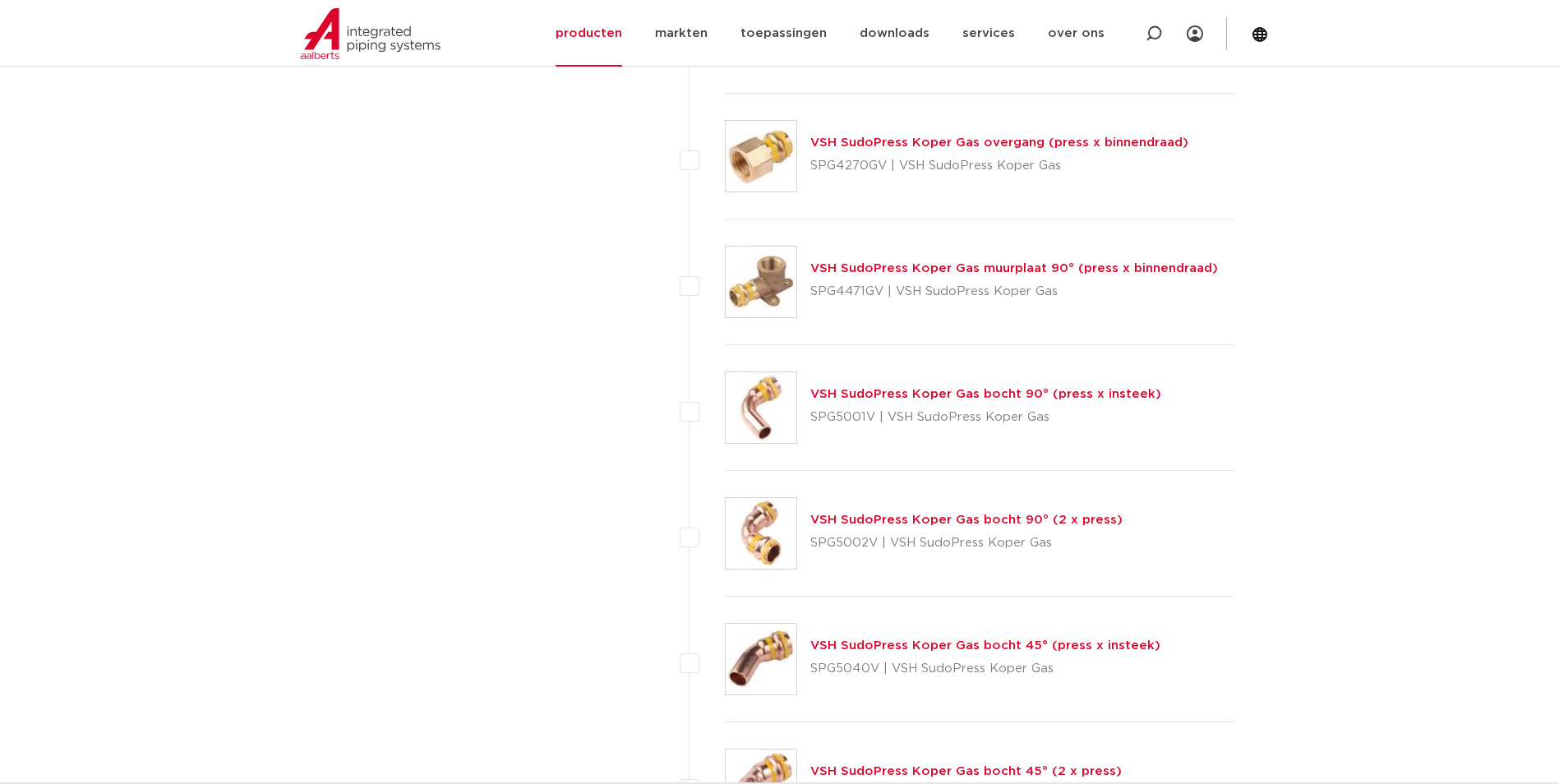
scroll to position [1394, 0]
click at [998, 395] on link "VSH SudoPress Koper Gas bocht 90° (press x insteek)" at bounding box center [986, 394] width 351 height 13
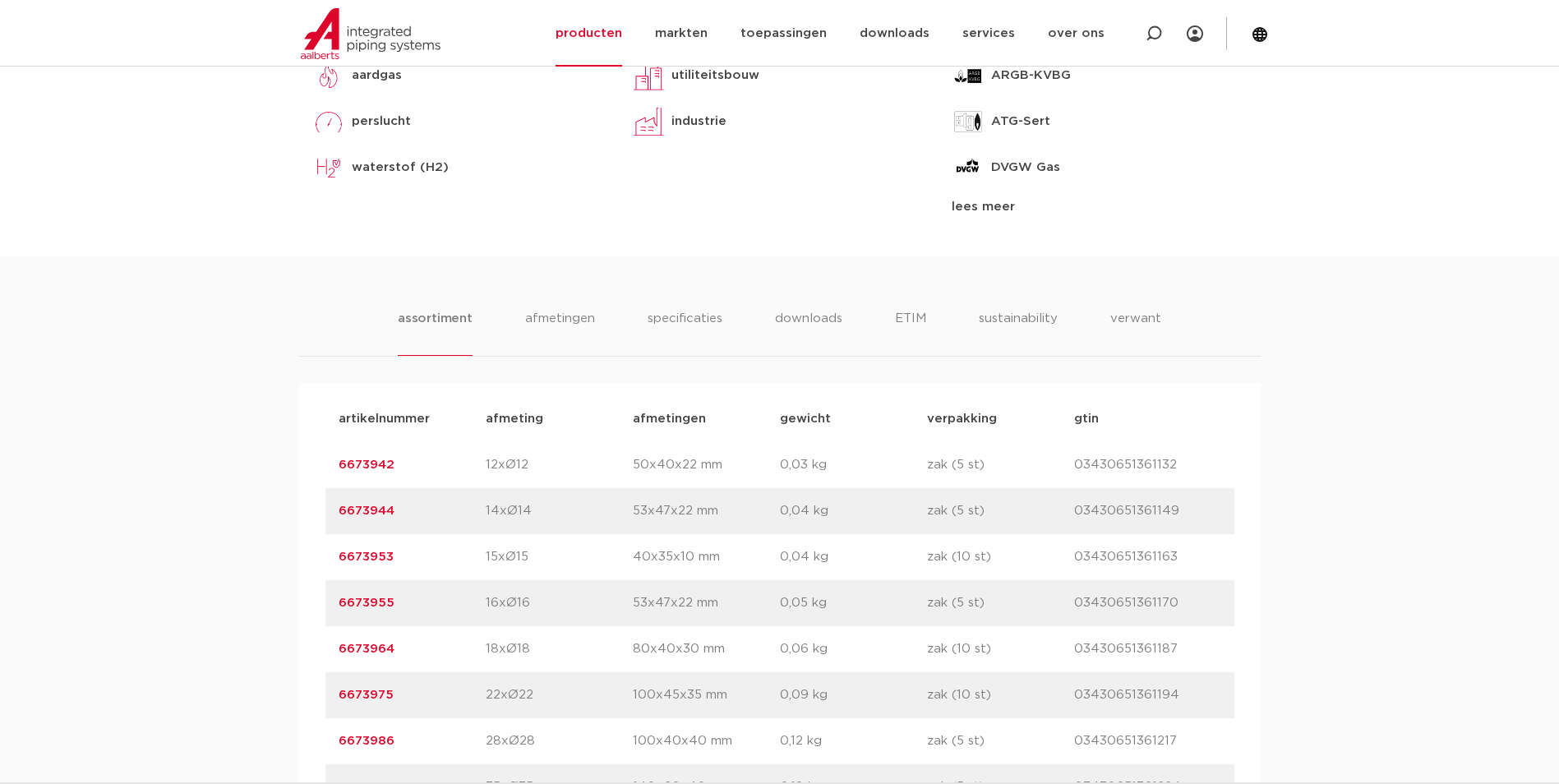
scroll to position [986, 0]
